Goal: Transaction & Acquisition: Register for event/course

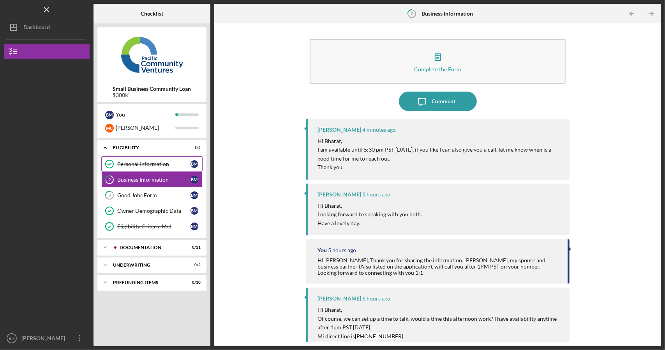
click at [157, 163] on div "Personal Information" at bounding box center [153, 164] width 73 height 6
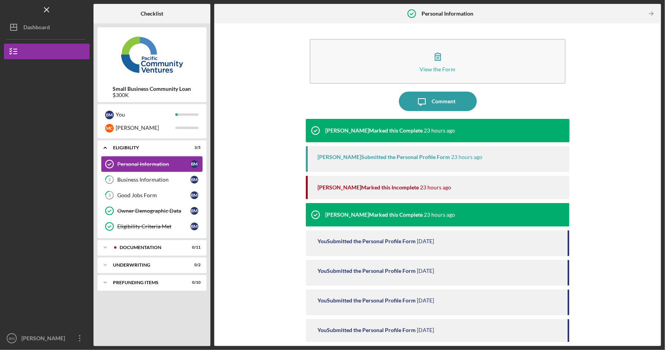
click at [145, 165] on div "Personal Information" at bounding box center [153, 164] width 73 height 6
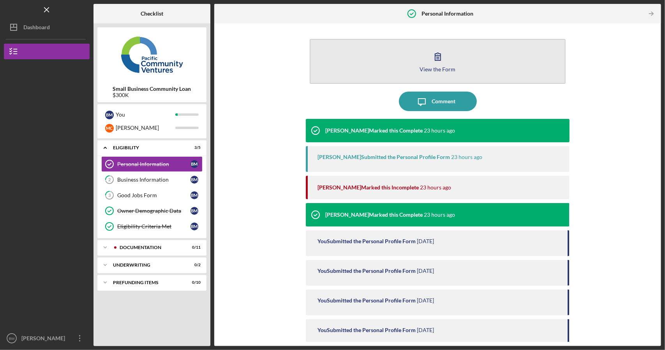
click at [435, 65] on icon "button" at bounding box center [437, 56] width 19 height 19
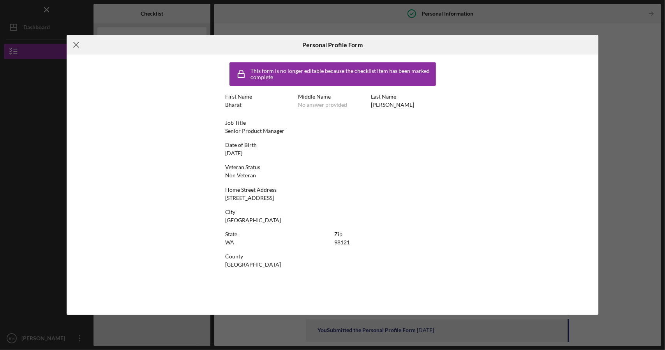
click at [77, 42] on icon "Icon/Menu Close" at bounding box center [76, 44] width 19 height 19
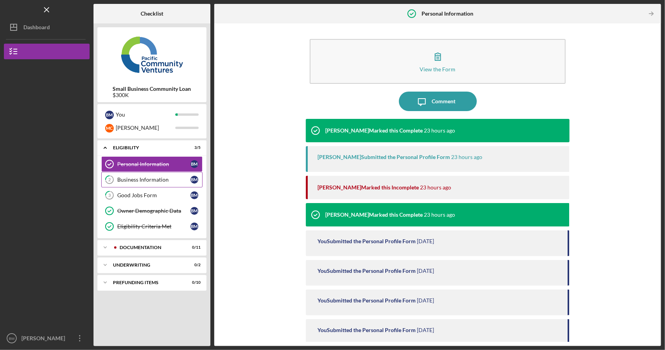
click at [159, 179] on div "Business Information" at bounding box center [153, 179] width 73 height 6
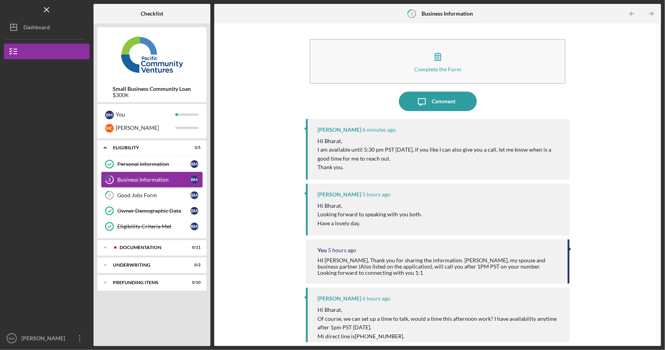
click at [176, 177] on div "Business Information" at bounding box center [153, 179] width 73 height 6
click at [158, 198] on link "3 Good Jobs Form B M" at bounding box center [151, 195] width 101 height 16
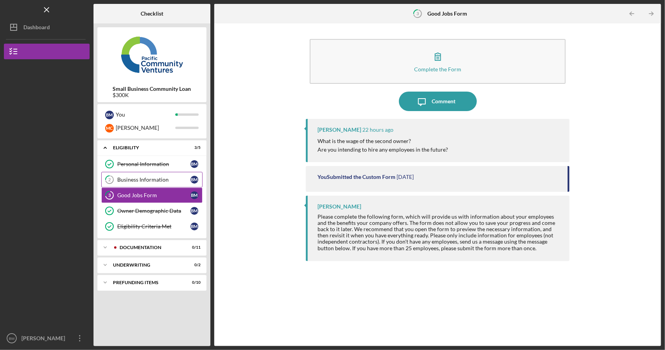
click at [160, 173] on link "2 Business Information B M" at bounding box center [151, 180] width 101 height 16
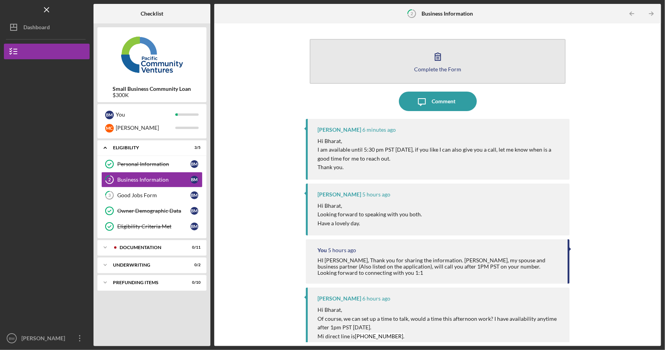
click at [440, 69] on div "Complete the Form" at bounding box center [437, 69] width 47 height 6
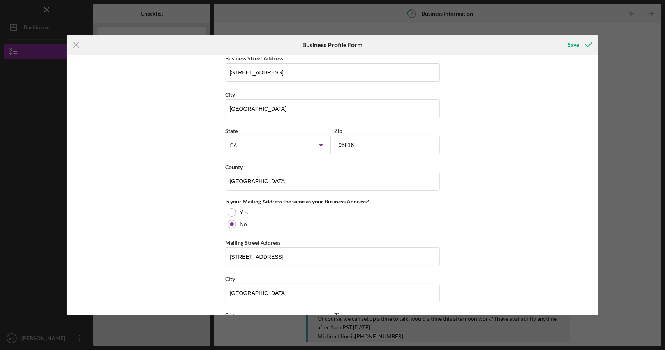
scroll to position [785, 0]
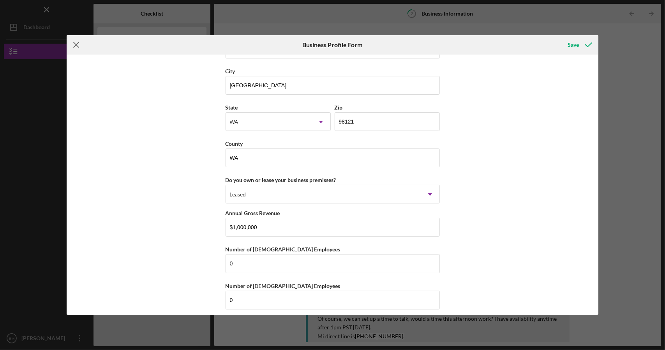
click at [76, 44] on line at bounding box center [76, 44] width 5 height 5
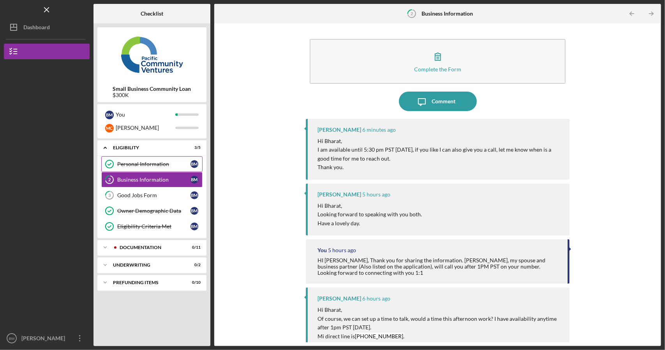
click at [164, 158] on link "Personal Information Personal Information B M" at bounding box center [151, 164] width 101 height 16
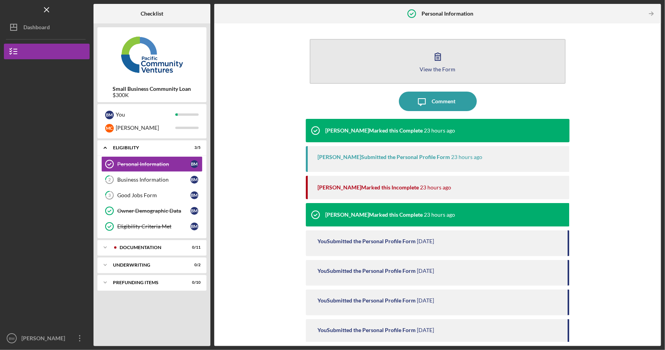
click at [438, 66] on div "View the Form" at bounding box center [438, 69] width 36 height 6
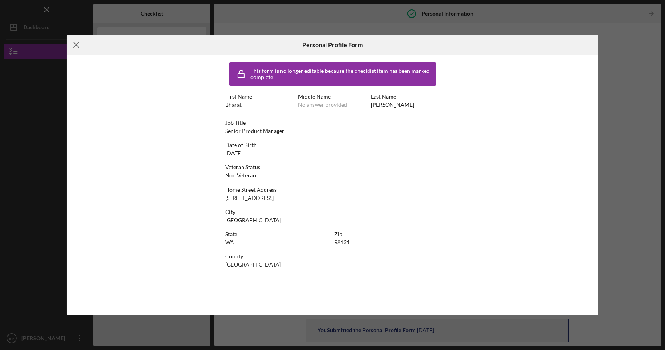
click at [78, 44] on icon "Icon/Menu Close" at bounding box center [76, 44] width 19 height 19
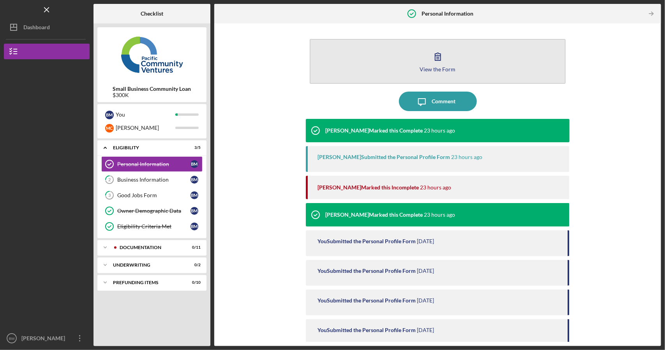
click at [451, 65] on button "View the Form Form" at bounding box center [437, 61] width 255 height 45
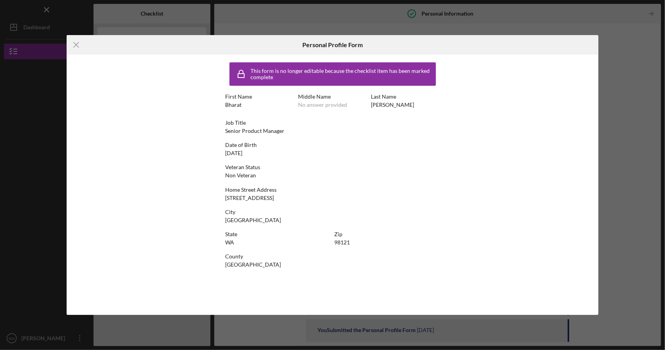
click at [640, 93] on div "Icon/Menu Close Personal Profile Form This form is no longer editable because t…" at bounding box center [332, 175] width 665 height 350
click at [81, 44] on icon "Icon/Menu Close" at bounding box center [76, 44] width 19 height 19
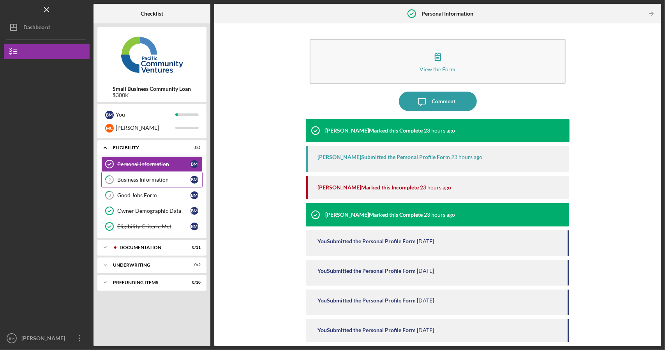
click at [149, 178] on div "Business Information" at bounding box center [153, 179] width 73 height 6
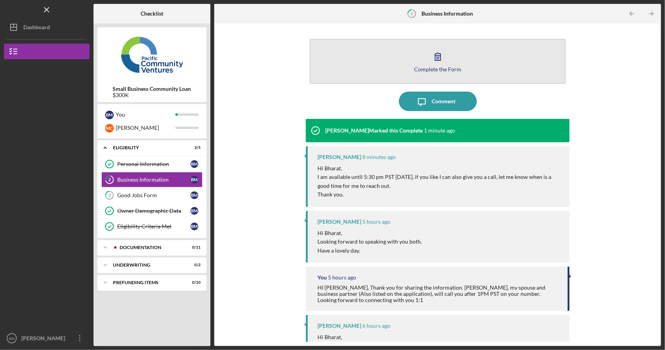
click at [437, 50] on icon "button" at bounding box center [437, 56] width 19 height 19
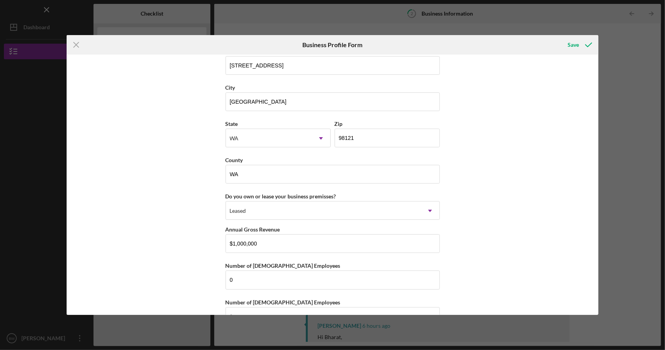
scroll to position [785, 0]
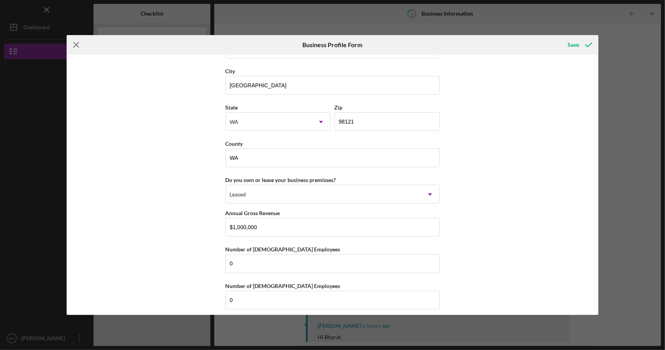
click at [79, 43] on icon "Icon/Menu Close" at bounding box center [76, 44] width 19 height 19
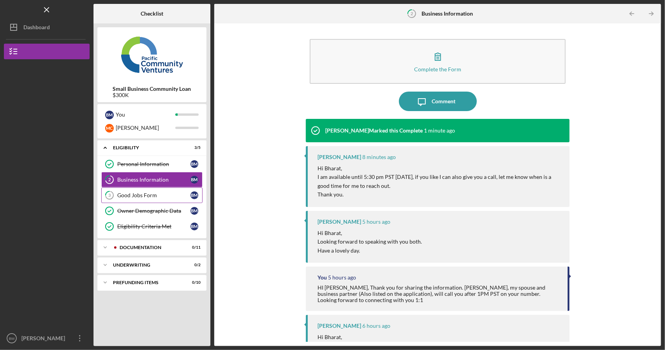
click at [160, 188] on link "3 Good Jobs Form B M" at bounding box center [151, 195] width 101 height 16
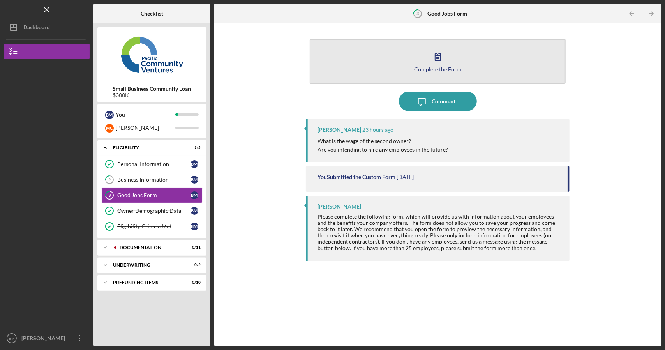
click at [445, 61] on icon "button" at bounding box center [437, 56] width 19 height 19
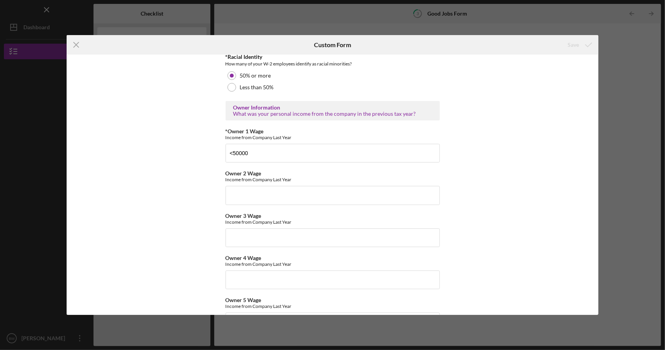
scroll to position [1198, 0]
drag, startPoint x: 254, startPoint y: 152, endPoint x: 198, endPoint y: 152, distance: 56.5
click at [198, 152] on div "Good Jobs Form *Number of [DEMOGRAPHIC_DATA] Owner Employment Please input all …" at bounding box center [333, 185] width 532 height 260
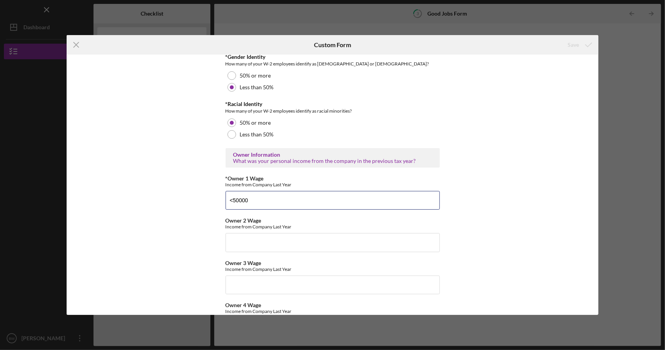
scroll to position [1152, 0]
click at [78, 45] on icon "Icon/Menu Close" at bounding box center [76, 44] width 19 height 19
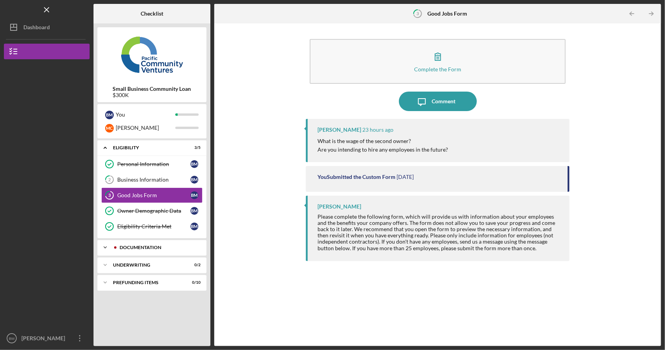
click at [156, 249] on div "Icon/Expander Documentation 0 / 11" at bounding box center [151, 248] width 109 height 16
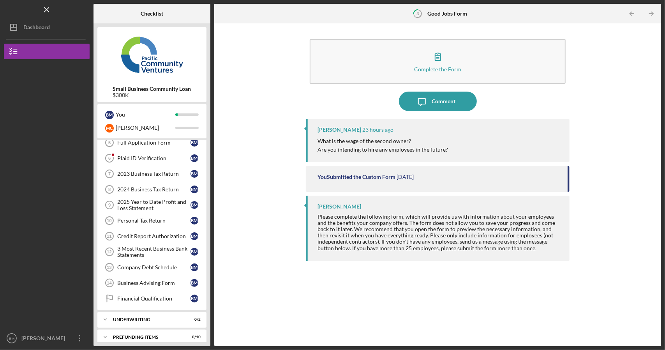
scroll to position [124, 0]
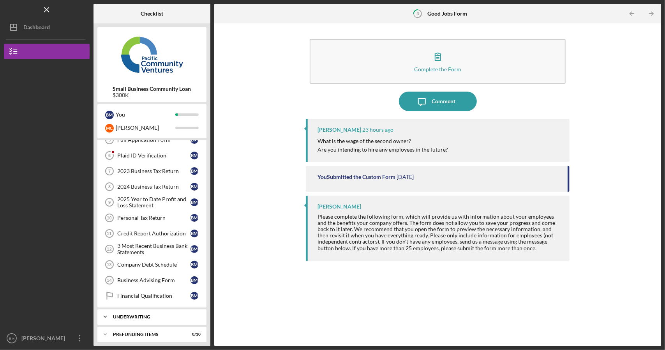
click at [112, 316] on icon "Icon/Expander" at bounding box center [105, 317] width 16 height 16
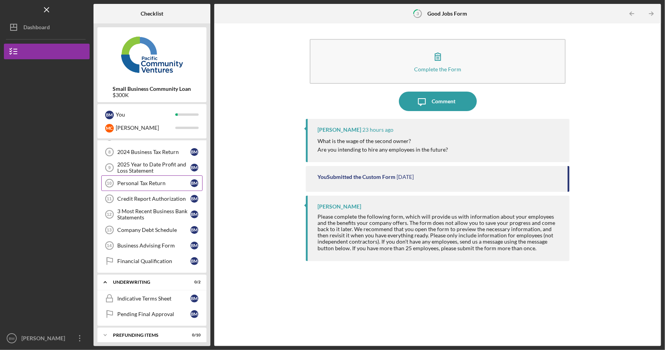
scroll to position [35, 0]
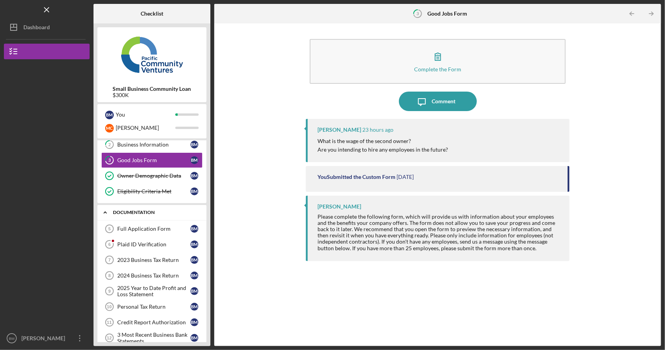
click at [105, 212] on icon "Icon/Expander" at bounding box center [105, 212] width 16 height 16
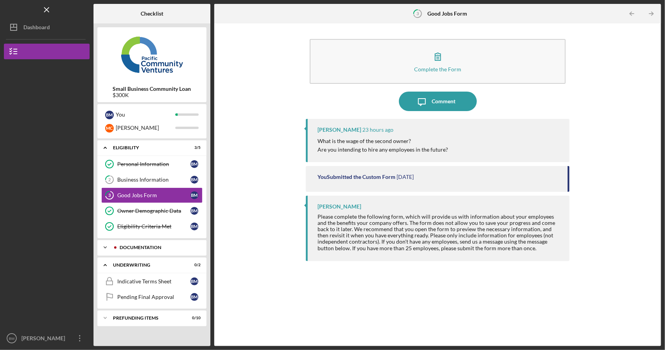
scroll to position [0, 0]
click at [124, 160] on link "Personal Information Personal Information B M" at bounding box center [151, 164] width 101 height 16
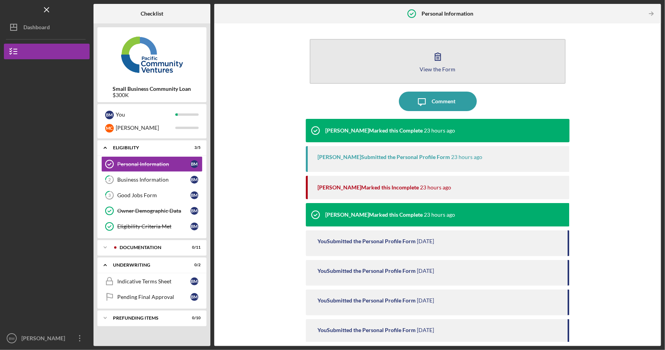
click at [444, 71] on div "View the Form" at bounding box center [438, 69] width 36 height 6
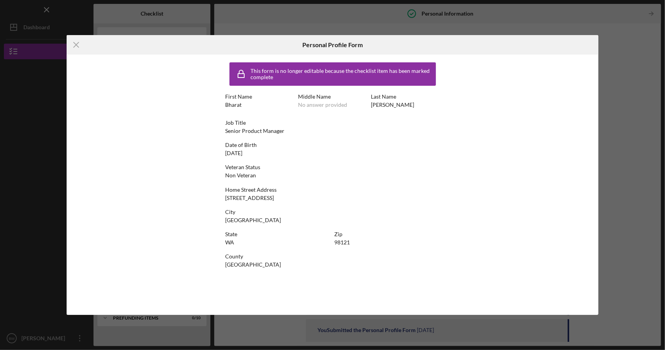
click at [640, 46] on div "Icon/Menu Close Personal Profile Form This form is no longer editable because t…" at bounding box center [332, 175] width 665 height 350
click at [71, 42] on icon "Icon/Menu Close" at bounding box center [76, 44] width 19 height 19
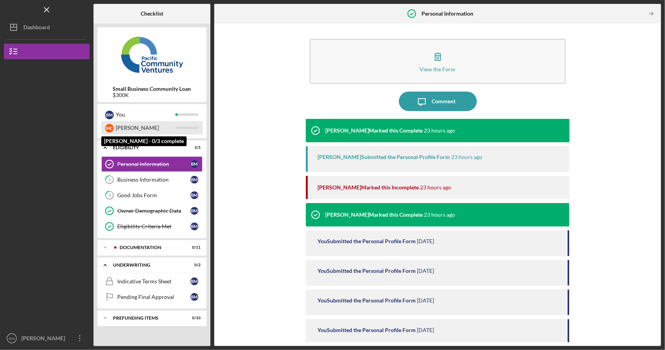
click at [142, 129] on div "[PERSON_NAME]" at bounding box center [146, 127] width 60 height 13
click at [125, 128] on div "[PERSON_NAME]" at bounding box center [146, 127] width 60 height 13
click at [127, 127] on div "[PERSON_NAME]" at bounding box center [146, 127] width 60 height 13
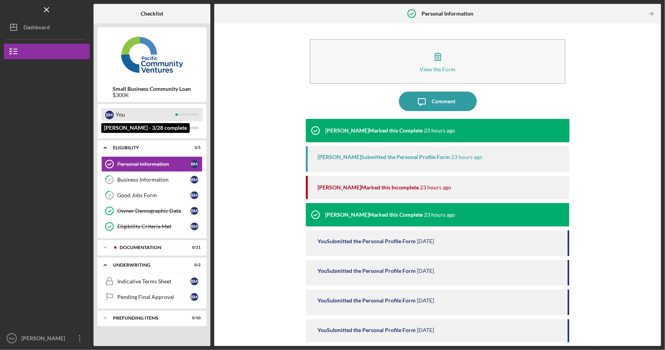
click at [114, 116] on div "B M You" at bounding box center [151, 114] width 101 height 13
click at [106, 149] on polyline at bounding box center [105, 148] width 2 height 2
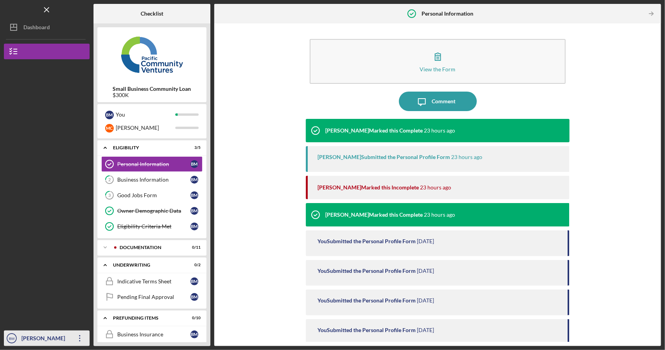
click at [80, 340] on icon "button" at bounding box center [79, 338] width 1 height 6
click at [72, 145] on div at bounding box center [47, 127] width 86 height 136
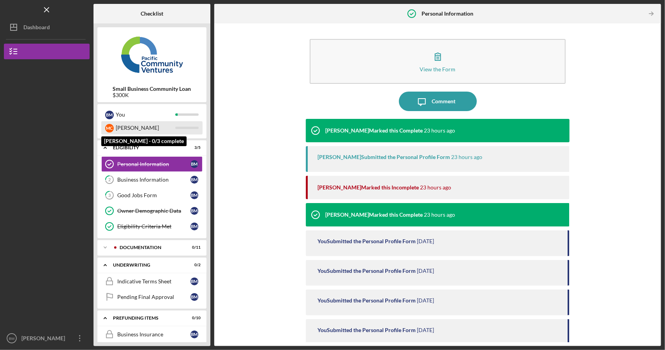
click at [133, 127] on div "[PERSON_NAME]" at bounding box center [146, 127] width 60 height 13
click at [134, 127] on div "[PERSON_NAME]" at bounding box center [146, 127] width 60 height 13
click at [141, 130] on div "[PERSON_NAME]" at bounding box center [146, 127] width 60 height 13
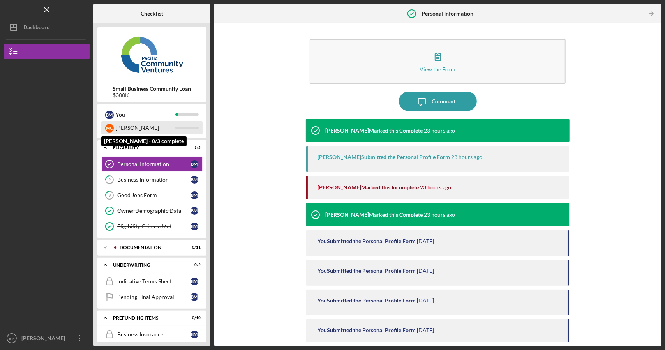
click at [117, 125] on div "[PERSON_NAME]" at bounding box center [146, 127] width 60 height 13
click at [106, 148] on polyline at bounding box center [105, 148] width 2 height 2
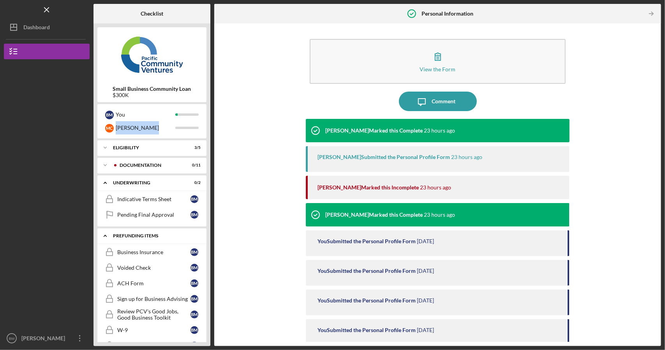
click at [106, 228] on icon "Icon/Expander" at bounding box center [105, 236] width 16 height 16
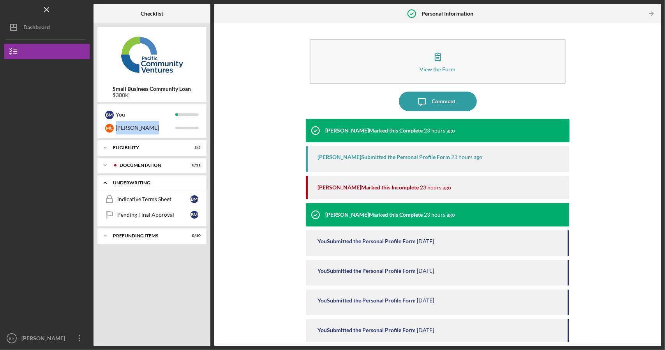
click at [105, 183] on icon "Icon/Expander" at bounding box center [105, 183] width 16 height 16
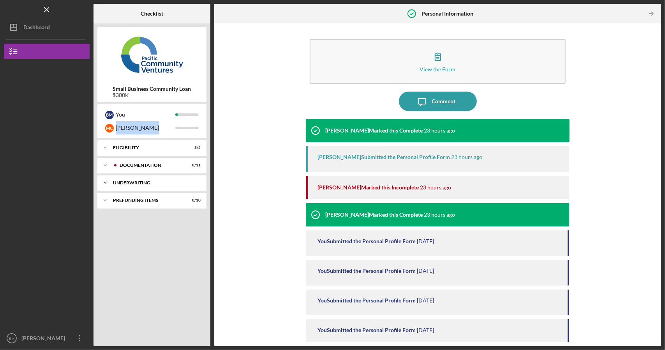
click at [105, 148] on polyline at bounding box center [105, 148] width 2 height 2
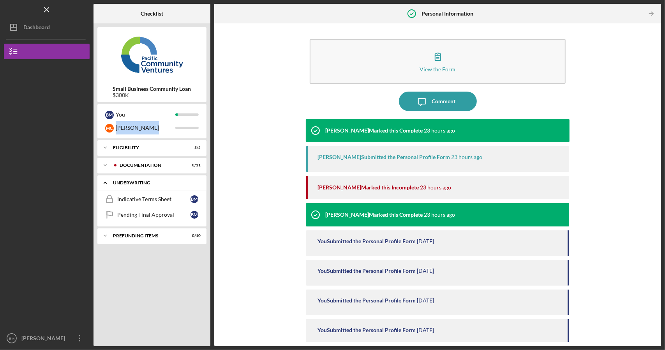
click at [107, 182] on icon "Icon/Expander" at bounding box center [105, 183] width 16 height 16
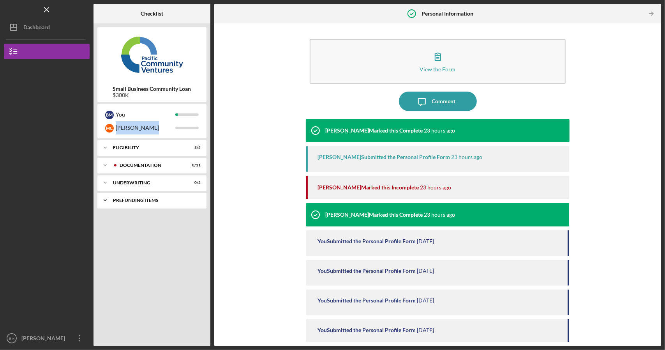
click at [107, 203] on icon "Icon/Expander" at bounding box center [105, 200] width 16 height 16
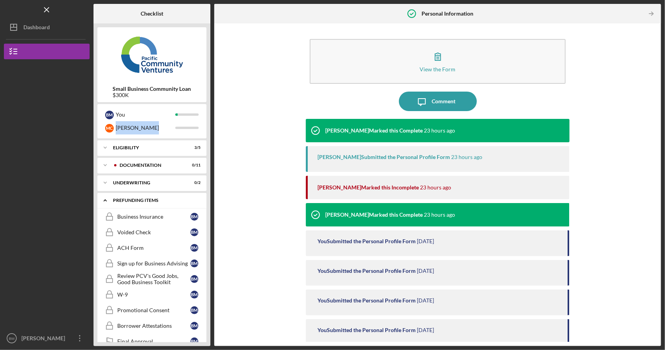
click at [107, 203] on icon "Icon/Expander" at bounding box center [105, 200] width 16 height 16
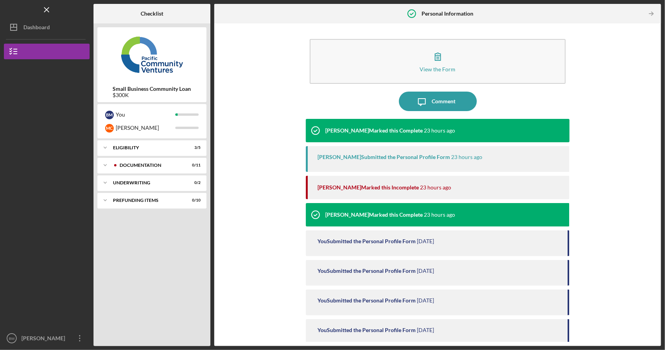
click at [427, 144] on div "[PERSON_NAME] Marked this Complete 23 hours ago [PERSON_NAME] Submitted the Per…" at bounding box center [437, 226] width 263 height 215
click at [113, 127] on div "M C" at bounding box center [109, 128] width 9 height 9
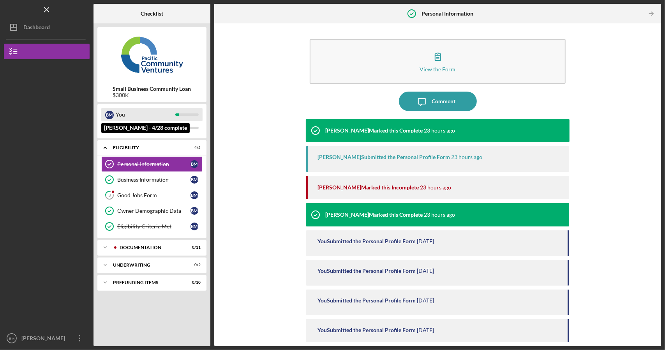
click at [141, 121] on div "You" at bounding box center [146, 114] width 60 height 13
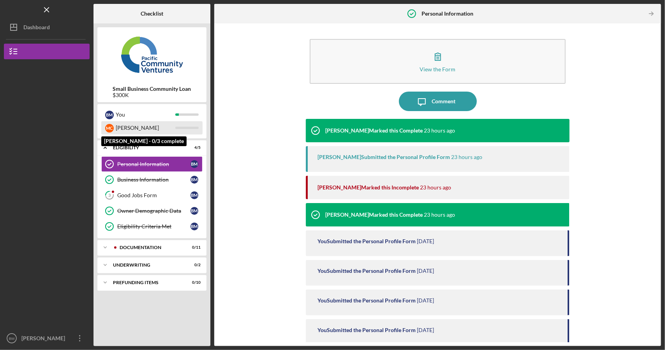
click at [151, 127] on div "[PERSON_NAME]" at bounding box center [146, 127] width 60 height 13
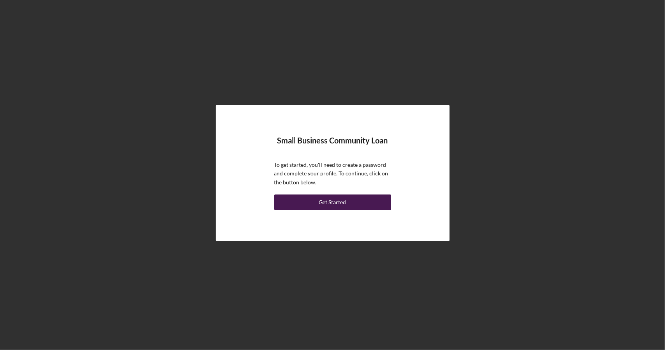
click at [370, 199] on button "Get Started" at bounding box center [332, 202] width 117 height 16
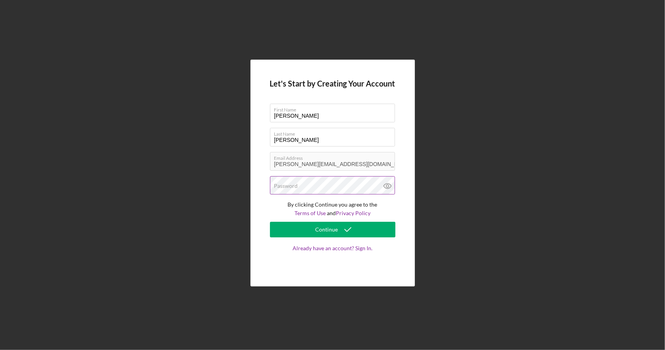
click at [354, 187] on div "Password" at bounding box center [332, 185] width 125 height 19
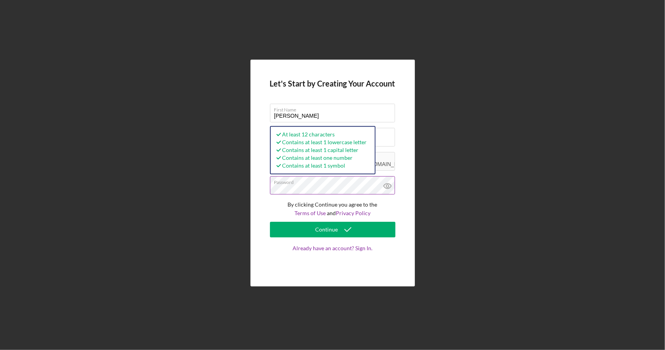
click at [270, 222] on button "Continue" at bounding box center [332, 230] width 125 height 16
